Goal: Information Seeking & Learning: Learn about a topic

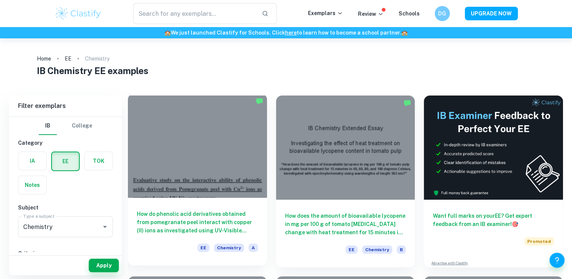
click at [191, 164] on div at bounding box center [197, 146] width 139 height 104
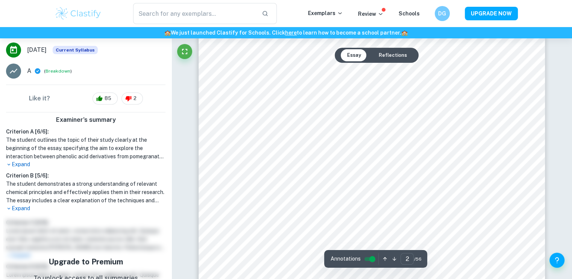
scroll to position [762, 0]
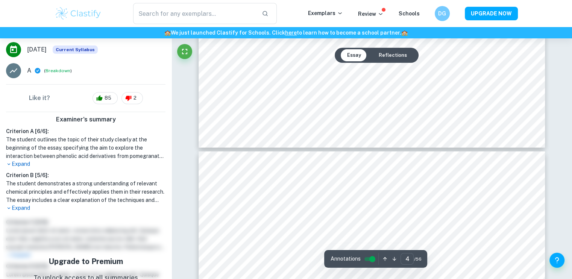
type input "5"
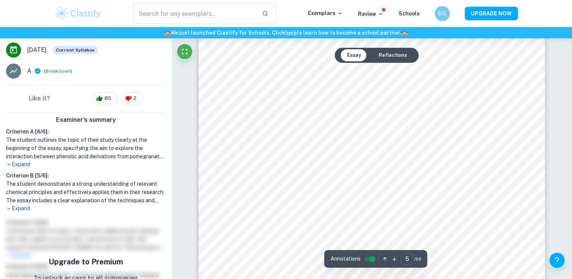
scroll to position [2282, 0]
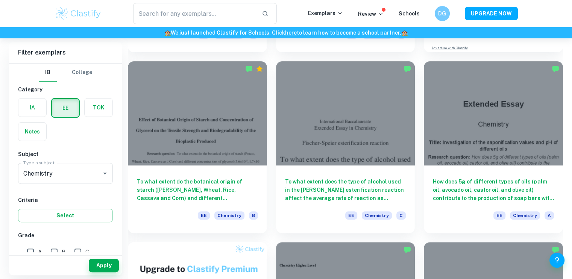
scroll to position [215, 0]
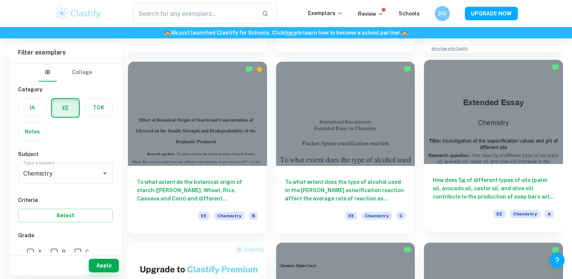
click at [489, 135] on div at bounding box center [493, 112] width 139 height 104
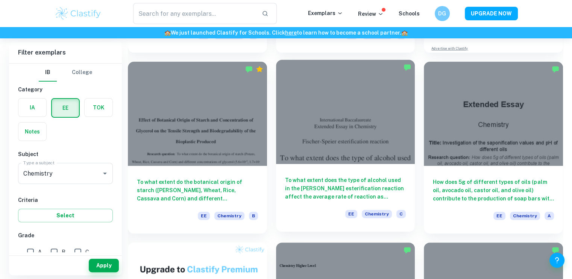
scroll to position [298, 0]
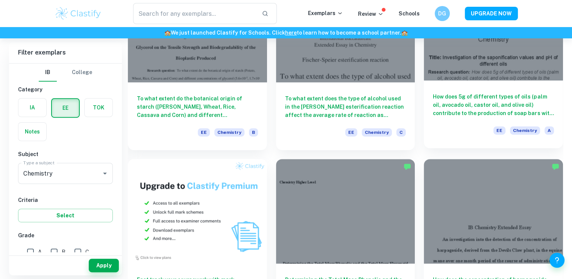
click at [534, 80] on div at bounding box center [493, 28] width 139 height 104
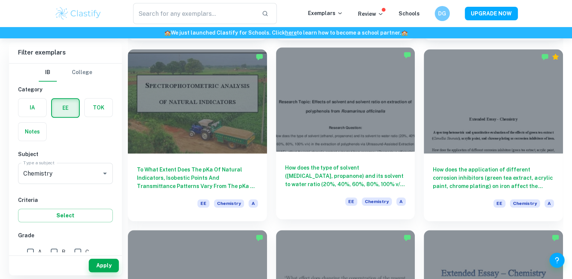
scroll to position [596, 0]
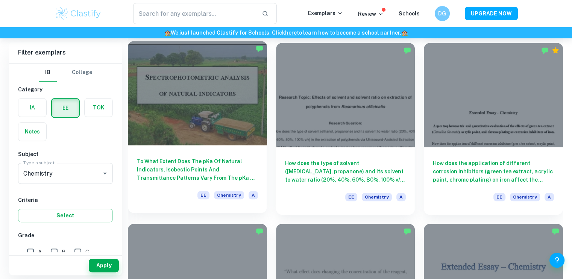
click at [193, 99] on div at bounding box center [197, 93] width 139 height 104
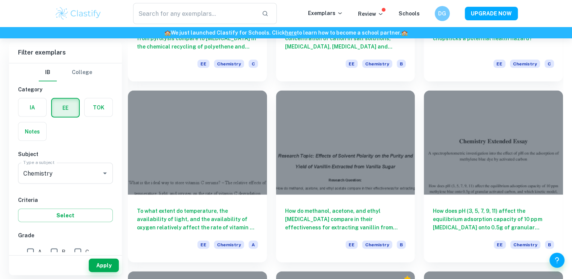
scroll to position [1635, 0]
click at [181, 163] on div at bounding box center [197, 143] width 139 height 104
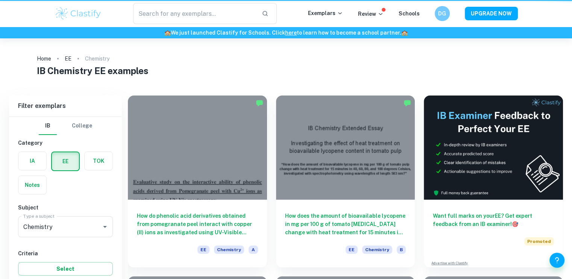
scroll to position [1635, 0]
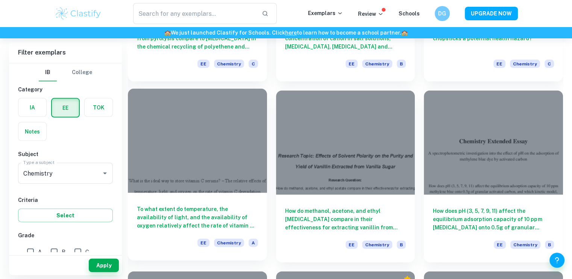
click at [234, 165] on div at bounding box center [197, 141] width 139 height 104
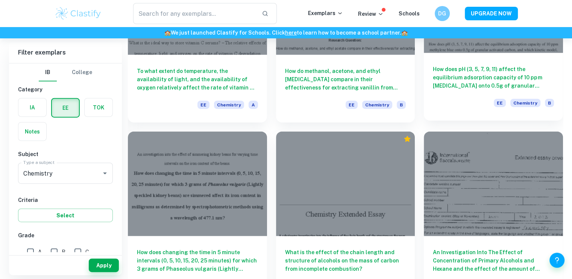
scroll to position [1775, 0]
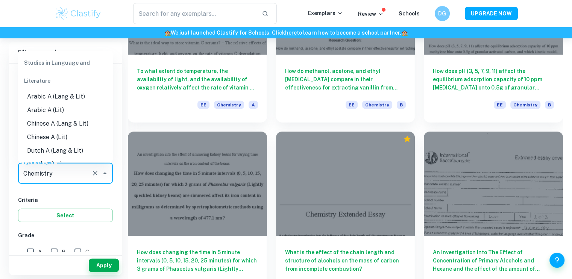
click at [58, 179] on input "Chemistry" at bounding box center [54, 173] width 67 height 14
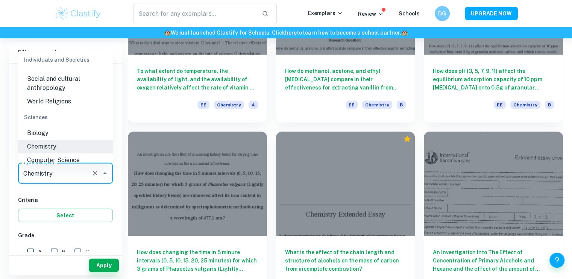
click at [58, 179] on input "Chemistry" at bounding box center [54, 173] width 67 height 14
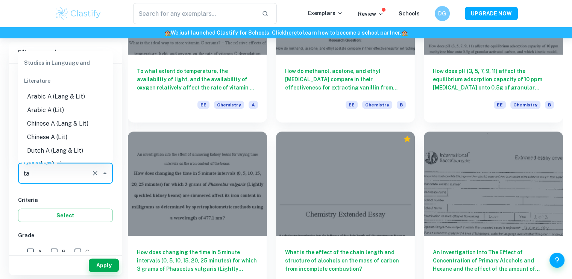
scroll to position [0, 0]
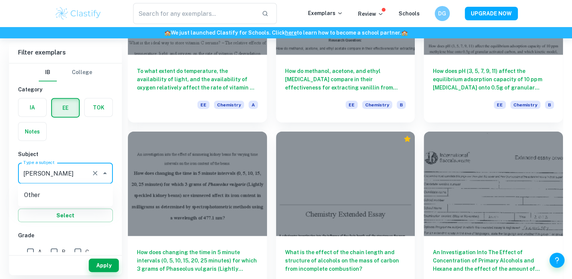
type input "tamil"
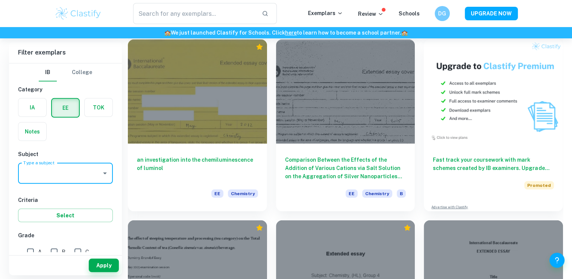
scroll to position [2236, 0]
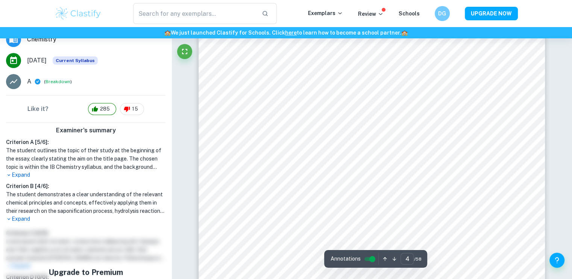
scroll to position [175, 0]
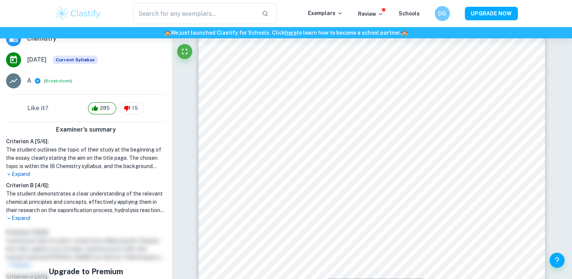
click at [19, 215] on p "Expand" at bounding box center [86, 218] width 160 height 8
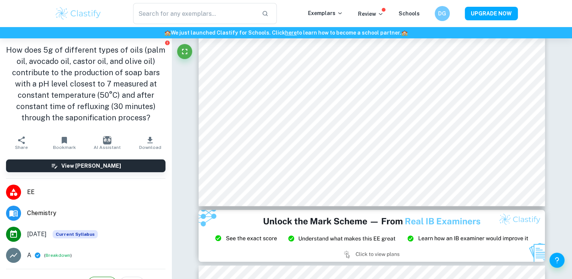
scroll to position [347, 0]
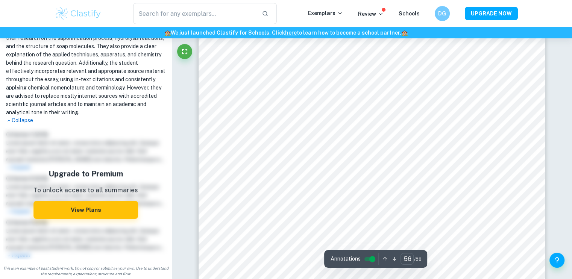
type input "58"
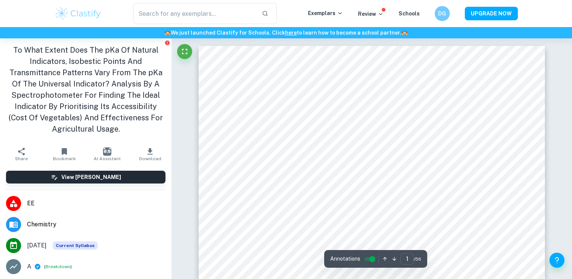
scroll to position [2415, 0]
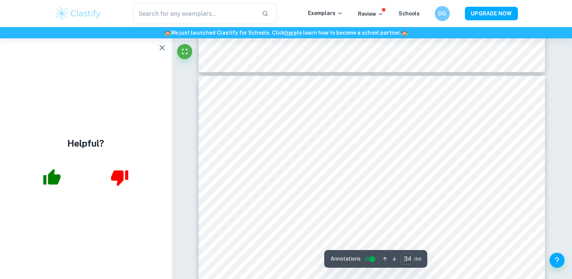
type input "35"
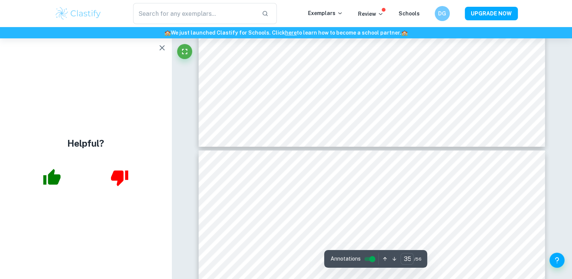
scroll to position [17600, 0]
